Goal: Communication & Community: Answer question/provide support

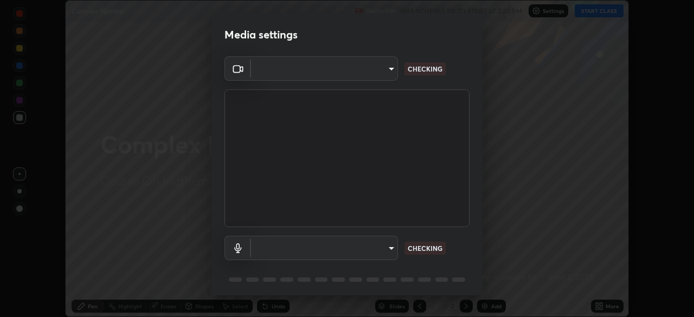
scroll to position [317, 694]
type input "fd1e0e9fb6796a04ad4a99ead98f311cbd7020853df89eb6f401102021a4f159"
type input "communications"
click at [361, 248] on body "Erase all Complex Number Recording WAS SCHEDULED TO START AT 2:20 PM Settings S…" at bounding box center [347, 158] width 694 height 317
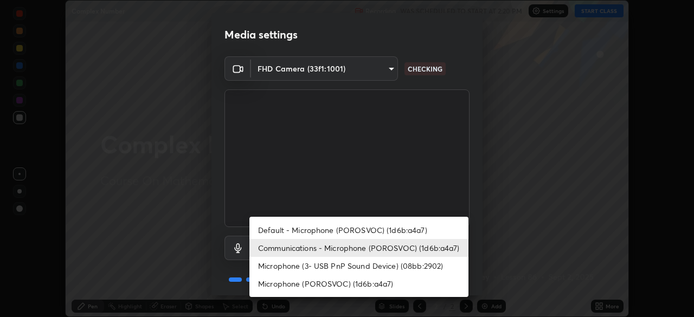
click at [292, 249] on li "Communications - Microphone (POROSVOC) (1d6b:a4a7)" at bounding box center [358, 248] width 219 height 18
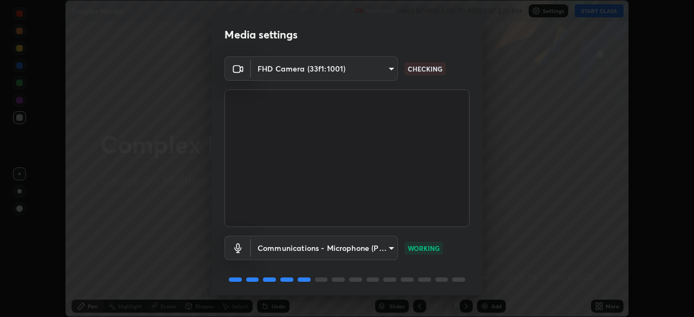
click at [421, 247] on p "WORKING" at bounding box center [424, 248] width 32 height 10
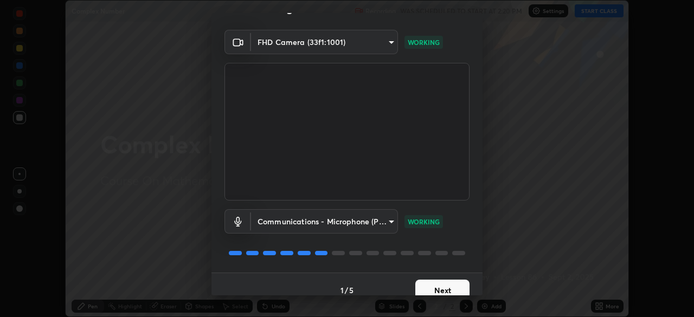
scroll to position [38, 0]
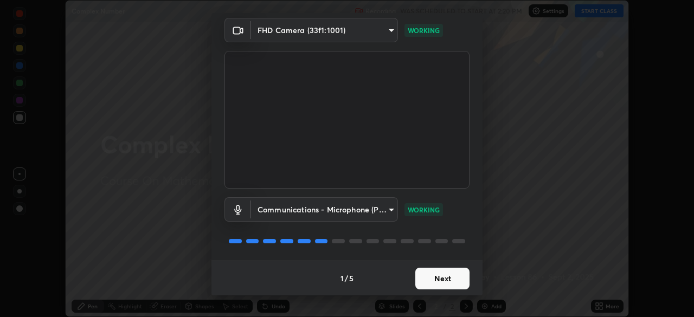
click at [435, 273] on button "Next" at bounding box center [442, 279] width 54 height 22
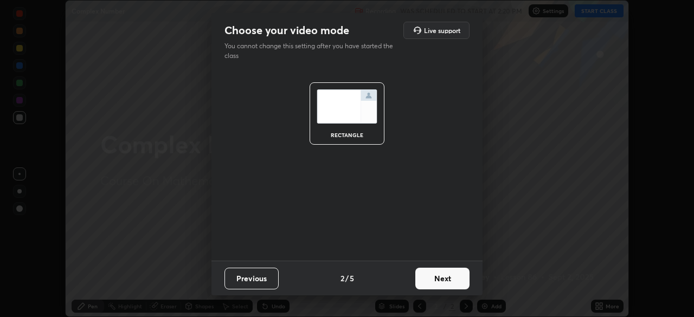
scroll to position [0, 0]
click at [436, 280] on button "Next" at bounding box center [442, 279] width 54 height 22
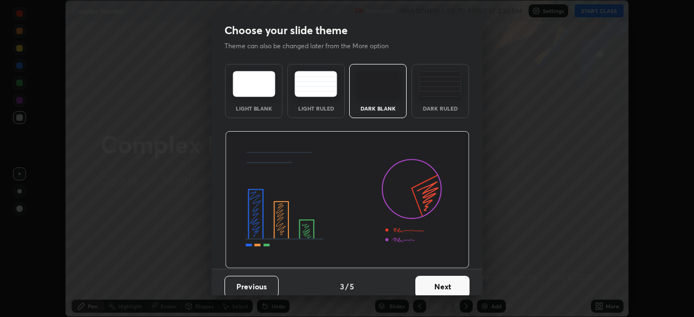
click at [436, 276] on button "Next" at bounding box center [442, 287] width 54 height 22
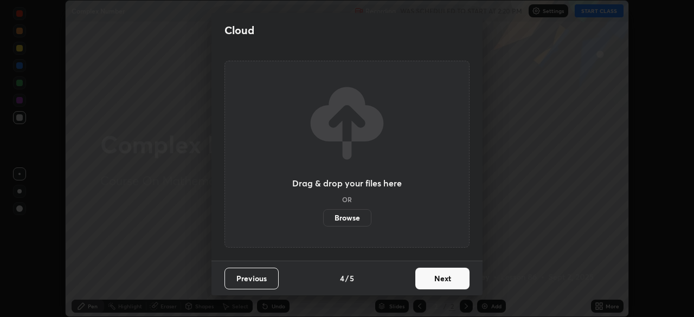
click at [439, 276] on button "Next" at bounding box center [442, 279] width 54 height 22
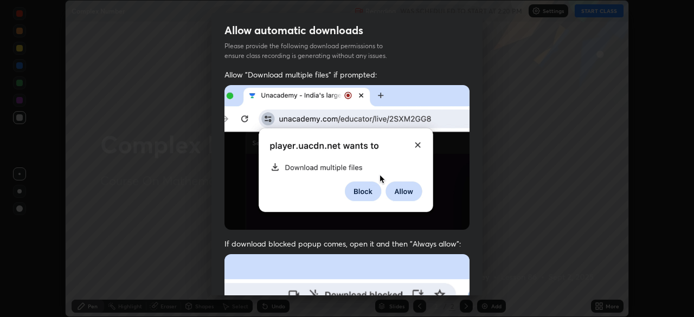
click at [168, 218] on div "Allow automatic downloads Please provide the following download permissions to …" at bounding box center [347, 158] width 694 height 317
click at [495, 231] on div "Allow automatic downloads Please provide the following download permissions to …" at bounding box center [347, 158] width 694 height 317
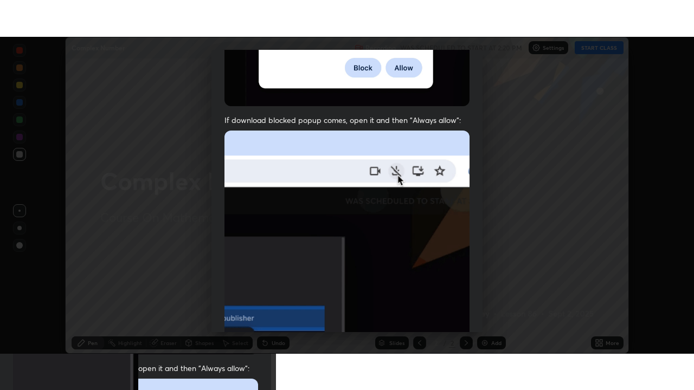
scroll to position [260, 0]
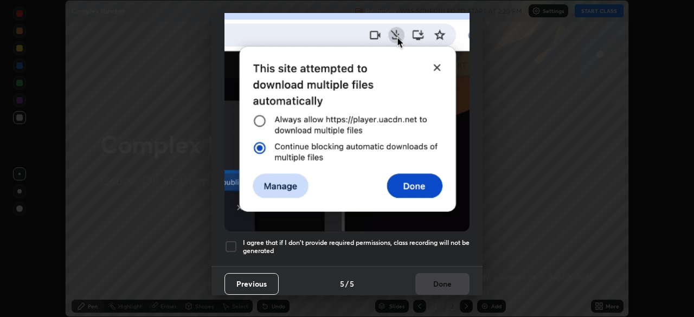
click at [225, 241] on div at bounding box center [230, 246] width 13 height 13
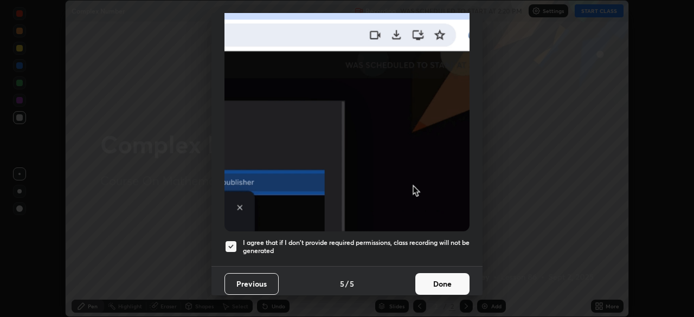
click at [439, 279] on button "Done" at bounding box center [442, 284] width 54 height 22
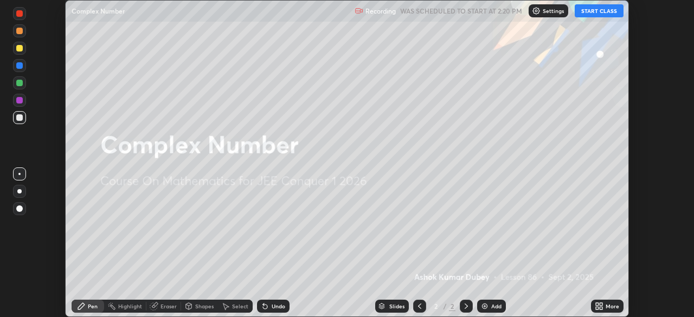
click at [590, 12] on button "START CLASS" at bounding box center [598, 10] width 49 height 13
click at [609, 308] on div "More" at bounding box center [612, 306] width 14 height 5
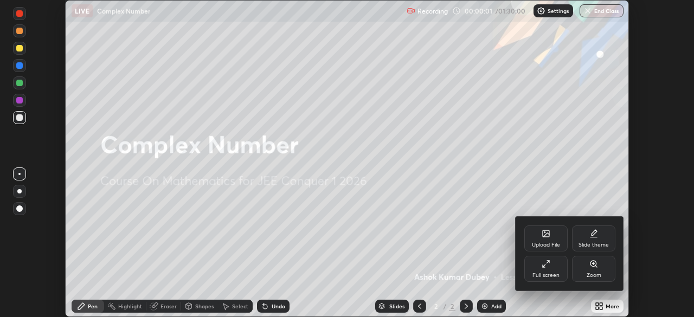
click at [546, 272] on div "Full screen" at bounding box center [545, 269] width 43 height 26
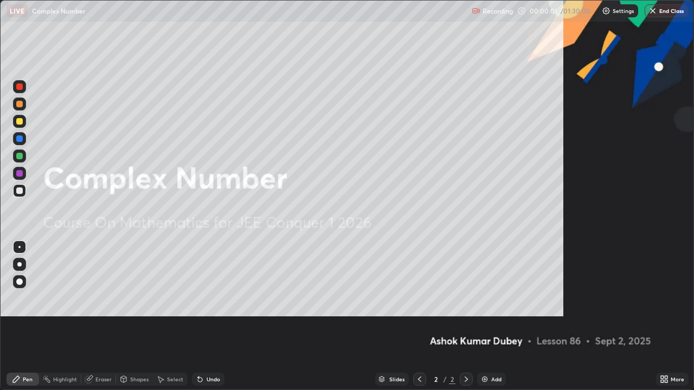
scroll to position [390, 694]
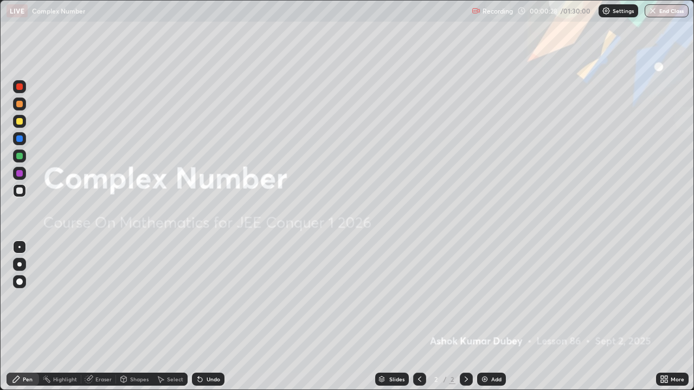
click at [465, 317] on icon at bounding box center [466, 379] width 9 height 9
click at [482, 317] on img at bounding box center [484, 379] width 9 height 9
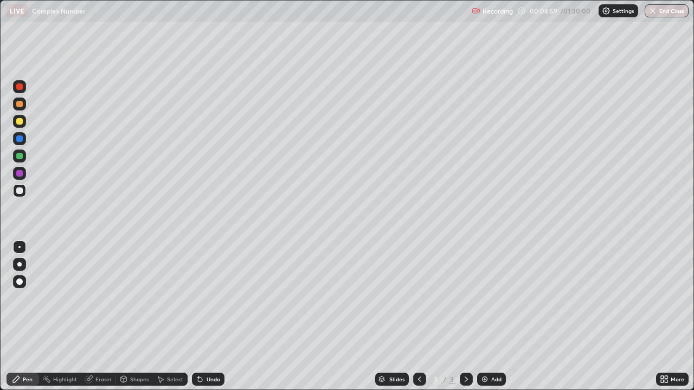
click at [21, 118] on div at bounding box center [19, 121] width 7 height 7
click at [19, 190] on div at bounding box center [19, 191] width 7 height 7
click at [467, 317] on icon at bounding box center [466, 379] width 9 height 9
click at [485, 317] on img at bounding box center [484, 379] width 9 height 9
click at [208, 225] on icon at bounding box center [207, 224] width 1 height 1
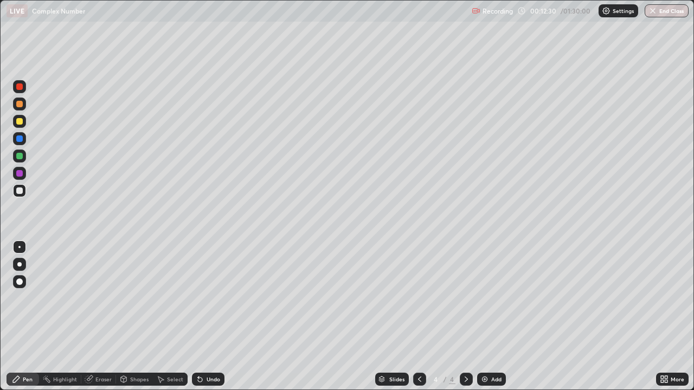
click at [418, 317] on icon at bounding box center [419, 379] width 9 height 9
click at [467, 317] on icon at bounding box center [466, 379] width 9 height 9
click at [418, 317] on icon at bounding box center [419, 379] width 9 height 9
click at [465, 317] on icon at bounding box center [466, 379] width 9 height 9
click at [416, 317] on icon at bounding box center [419, 379] width 9 height 9
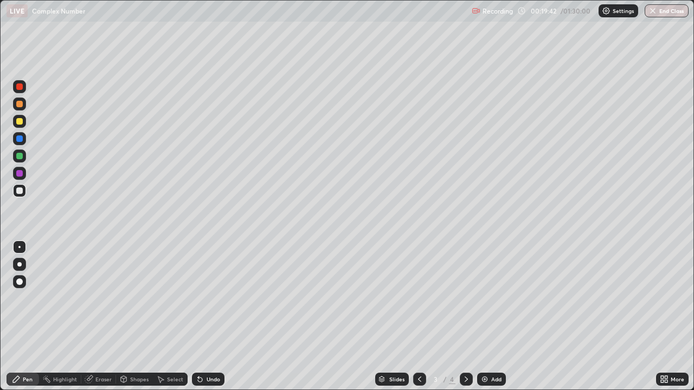
click at [465, 317] on icon at bounding box center [466, 379] width 9 height 9
click at [466, 317] on icon at bounding box center [466, 379] width 9 height 9
click at [483, 317] on img at bounding box center [484, 379] width 9 height 9
click at [419, 317] on icon at bounding box center [419, 379] width 3 height 5
click at [417, 317] on icon at bounding box center [419, 379] width 9 height 9
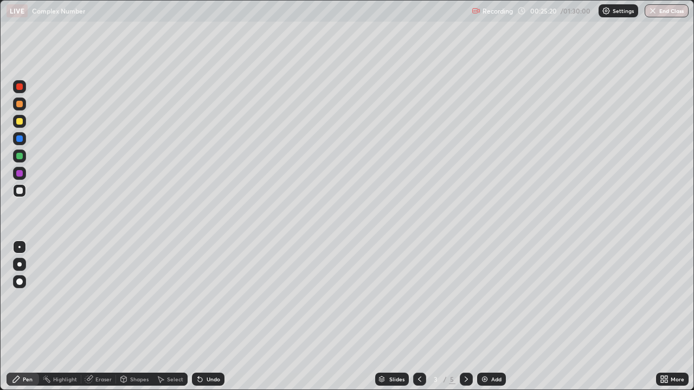
click at [465, 317] on icon at bounding box center [466, 379] width 9 height 9
click at [470, 317] on div at bounding box center [466, 379] width 13 height 13
click at [465, 317] on icon at bounding box center [466, 379] width 9 height 9
click at [487, 317] on img at bounding box center [484, 379] width 9 height 9
click at [19, 122] on div at bounding box center [19, 121] width 7 height 7
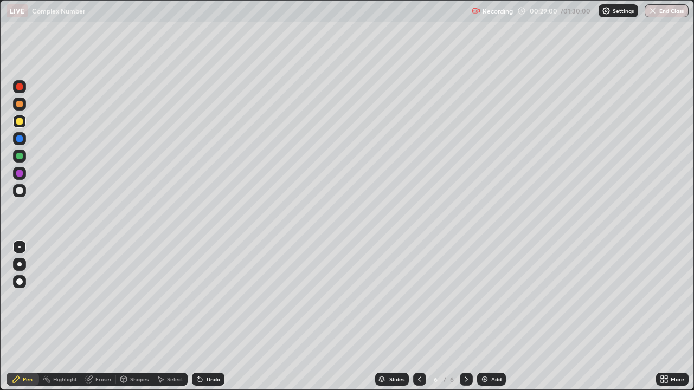
click at [99, 317] on div "Eraser" at bounding box center [98, 379] width 35 height 13
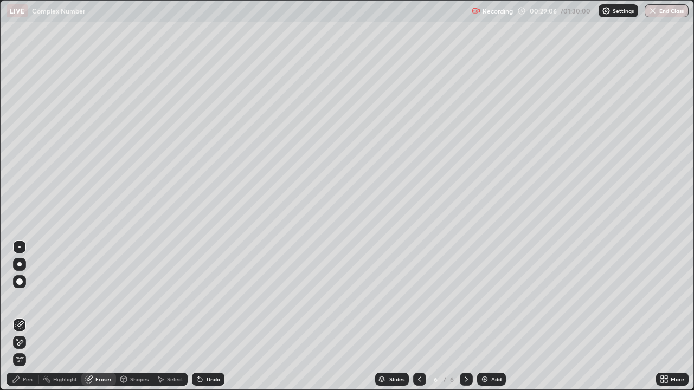
click at [26, 317] on div "Pen" at bounding box center [23, 379] width 33 height 13
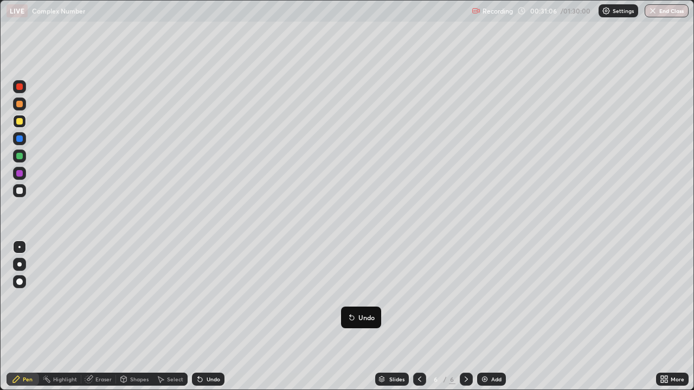
click at [350, 315] on icon at bounding box center [350, 315] width 1 height 1
click at [18, 192] on div at bounding box center [19, 191] width 7 height 7
click at [465, 317] on icon at bounding box center [466, 379] width 9 height 9
click at [486, 317] on img at bounding box center [484, 379] width 9 height 9
click at [17, 156] on div at bounding box center [19, 156] width 7 height 7
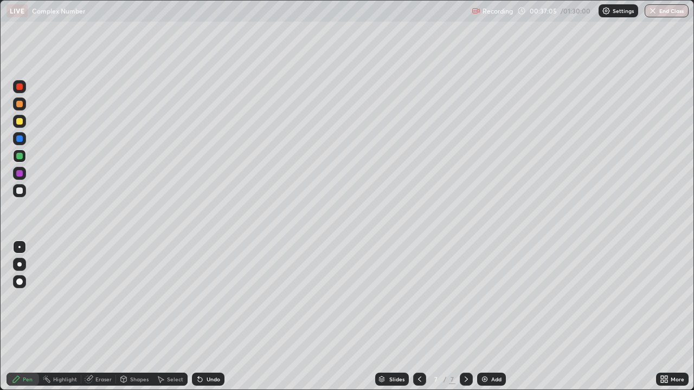
click at [19, 191] on div at bounding box center [19, 191] width 7 height 7
click at [463, 317] on icon at bounding box center [466, 379] width 9 height 9
click at [483, 317] on img at bounding box center [484, 379] width 9 height 9
click at [464, 317] on icon at bounding box center [466, 379] width 9 height 9
click at [481, 317] on img at bounding box center [484, 379] width 9 height 9
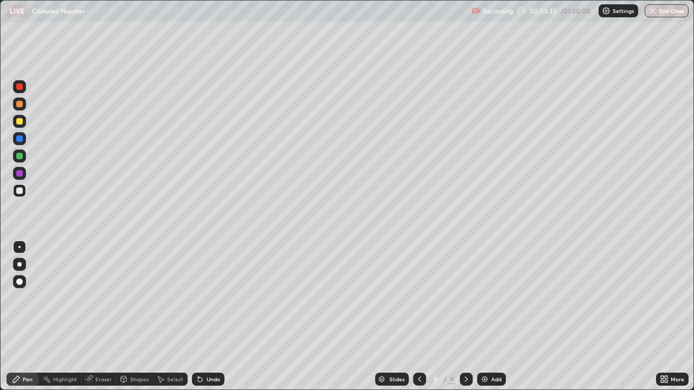
click at [420, 317] on icon at bounding box center [419, 379] width 9 height 9
click at [467, 317] on icon at bounding box center [466, 379] width 9 height 9
click at [419, 317] on icon at bounding box center [419, 379] width 9 height 9
click at [466, 317] on icon at bounding box center [466, 379] width 9 height 9
click at [418, 317] on icon at bounding box center [419, 379] width 9 height 9
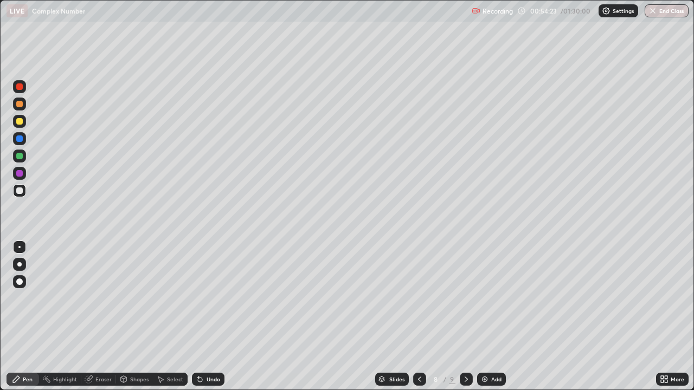
click at [419, 317] on icon at bounding box center [419, 379] width 3 height 5
click at [466, 317] on icon at bounding box center [466, 379] width 9 height 9
click at [471, 317] on div at bounding box center [466, 380] width 13 height 22
click at [417, 317] on icon at bounding box center [419, 379] width 9 height 9
click at [465, 317] on icon at bounding box center [466, 379] width 9 height 9
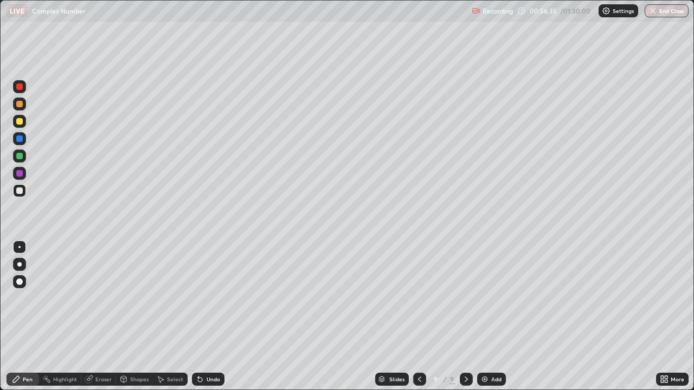
click at [417, 317] on icon at bounding box center [419, 379] width 9 height 9
click at [465, 317] on icon at bounding box center [465, 379] width 3 height 5
click at [105, 317] on div "Eraser" at bounding box center [103, 379] width 16 height 5
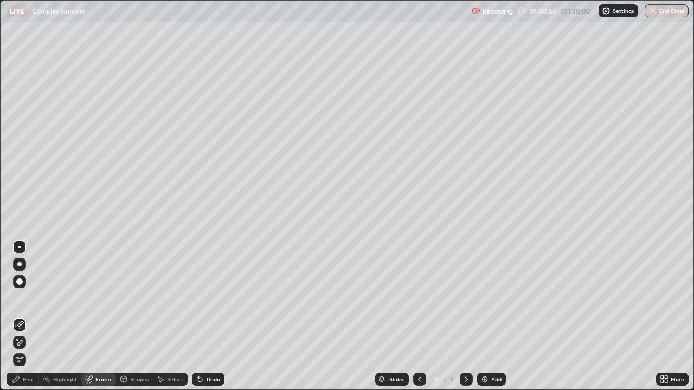
click at [418, 317] on icon at bounding box center [419, 379] width 9 height 9
click at [468, 317] on icon at bounding box center [466, 379] width 9 height 9
click at [466, 317] on icon at bounding box center [465, 379] width 3 height 5
click at [486, 317] on img at bounding box center [484, 379] width 9 height 9
click at [25, 317] on div "Pen" at bounding box center [28, 379] width 10 height 5
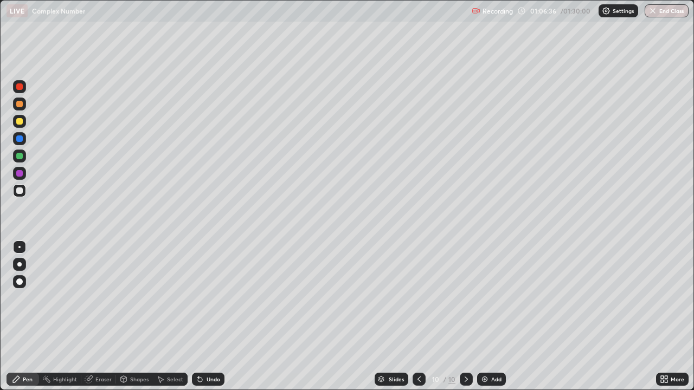
click at [104, 317] on div "Eraser" at bounding box center [103, 379] width 16 height 5
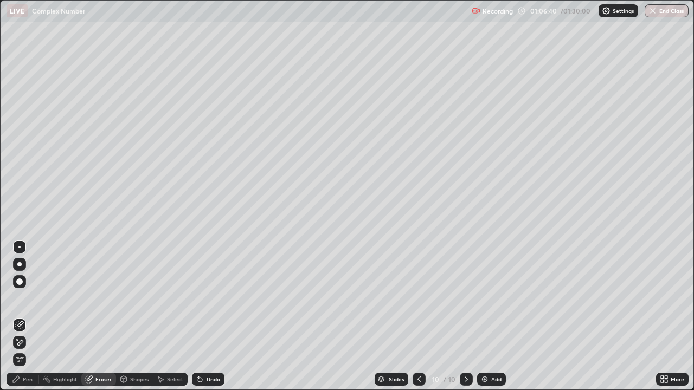
click at [28, 317] on div "Pen" at bounding box center [28, 379] width 10 height 5
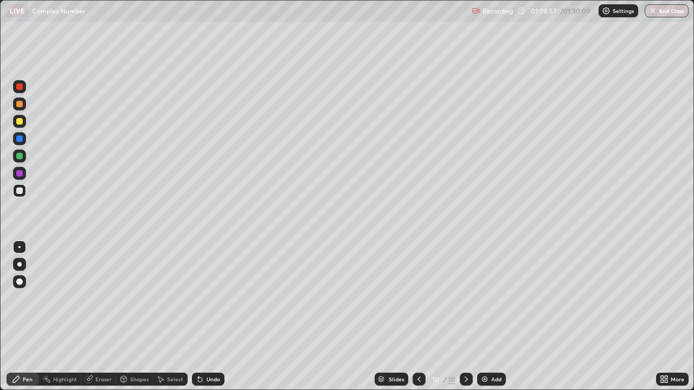
click at [105, 317] on div "Eraser" at bounding box center [103, 379] width 16 height 5
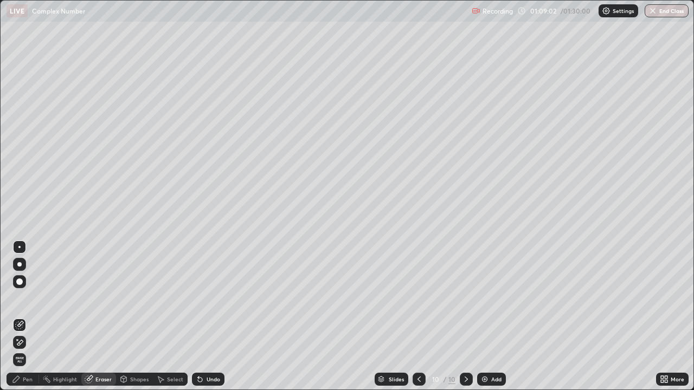
click at [23, 317] on div "Pen" at bounding box center [28, 379] width 10 height 5
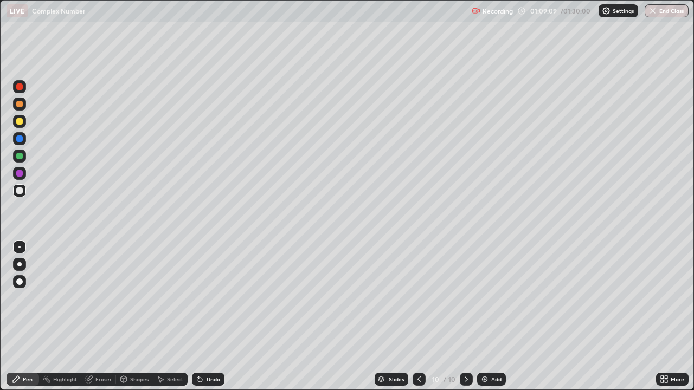
click at [18, 122] on div at bounding box center [19, 121] width 7 height 7
click at [105, 317] on div "Eraser" at bounding box center [103, 379] width 16 height 5
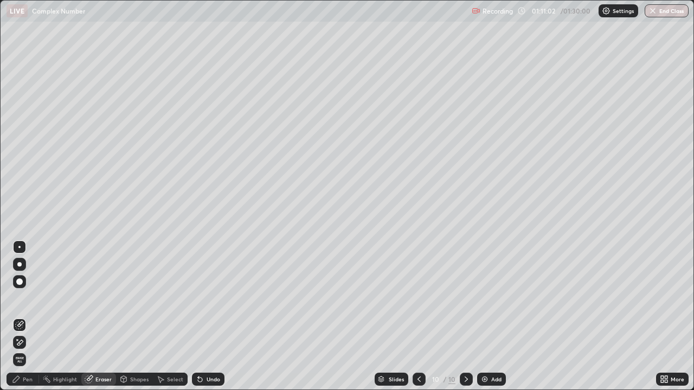
click at [28, 317] on div "Pen" at bounding box center [28, 379] width 10 height 5
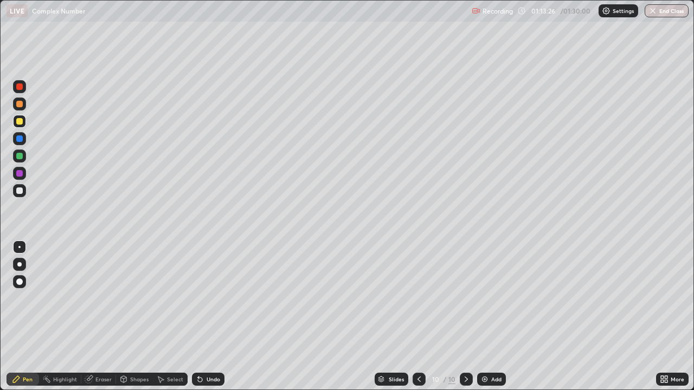
click at [27, 317] on div "Pen" at bounding box center [28, 379] width 10 height 5
click at [482, 317] on img at bounding box center [484, 379] width 9 height 9
click at [19, 173] on div at bounding box center [19, 173] width 7 height 7
click at [29, 317] on div "Erase all" at bounding box center [20, 195] width 26 height 347
click at [20, 264] on div at bounding box center [19, 264] width 4 height 4
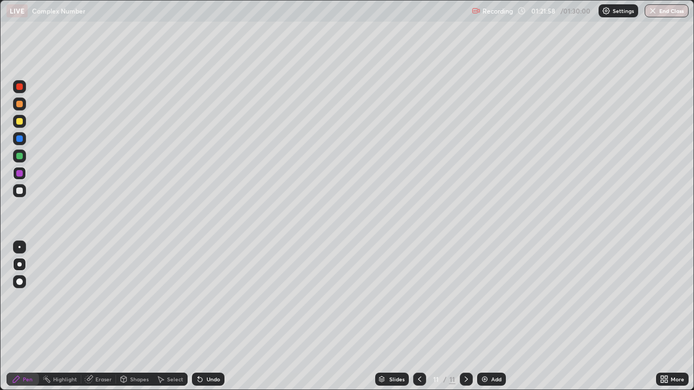
click at [19, 86] on div at bounding box center [19, 86] width 7 height 7
click at [20, 246] on div at bounding box center [19, 247] width 2 height 2
click at [19, 154] on div at bounding box center [19, 156] width 7 height 7
click at [21, 122] on div at bounding box center [19, 121] width 7 height 7
click at [677, 14] on button "End Class" at bounding box center [666, 10] width 43 height 13
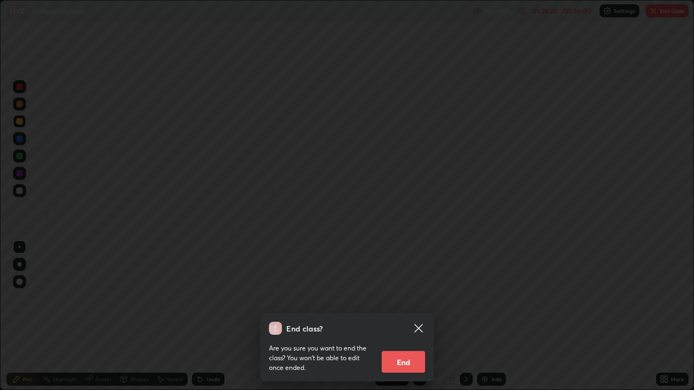
click at [405, 317] on button "End" at bounding box center [403, 362] width 43 height 22
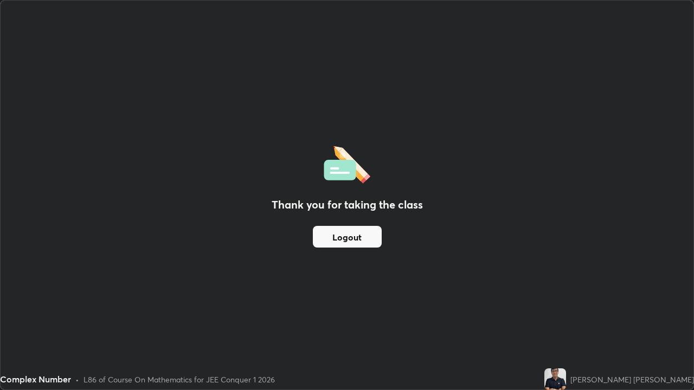
click at [347, 240] on button "Logout" at bounding box center [347, 237] width 69 height 22
